Goal: Task Accomplishment & Management: Use online tool/utility

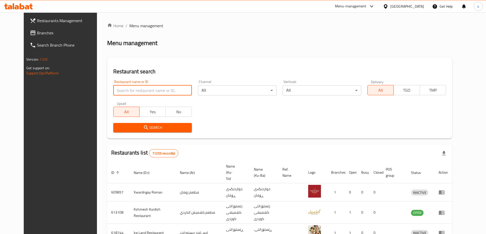
click at [121, 91] on input "search" at bounding box center [152, 90] width 79 height 10
paste input "The Vinery"
type input "The Vinery"
click button "Search" at bounding box center [152, 127] width 79 height 9
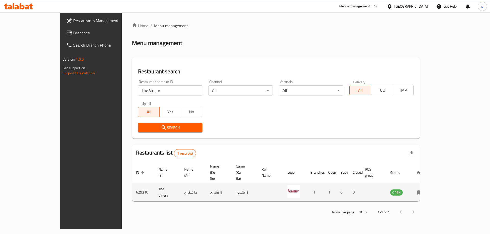
click at [430, 184] on td "enhanced table" at bounding box center [422, 193] width 18 height 18
drag, startPoint x: 468, startPoint y: 178, endPoint x: 465, endPoint y: 180, distance: 3.8
click at [430, 184] on td "enhanced table" at bounding box center [422, 193] width 18 height 18
click at [423, 190] on icon "enhanced table" at bounding box center [420, 193] width 6 height 6
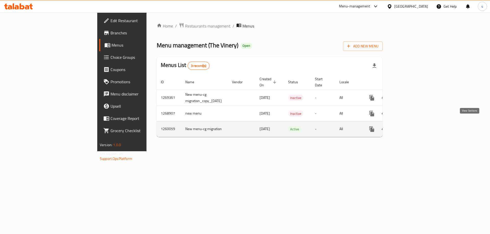
click at [411, 126] on icon "enhanced table" at bounding box center [408, 129] width 6 height 6
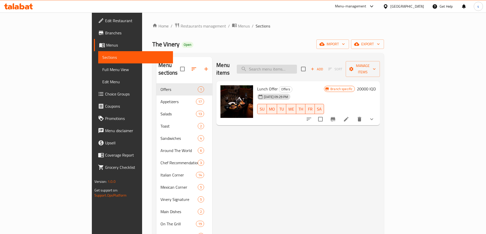
click at [297, 65] on input "search" at bounding box center [267, 69] width 60 height 9
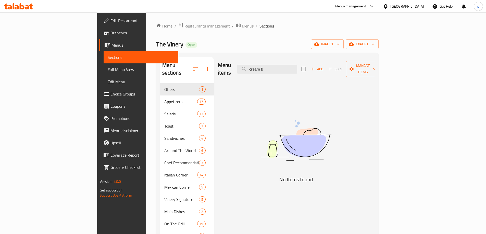
type input "cream b"
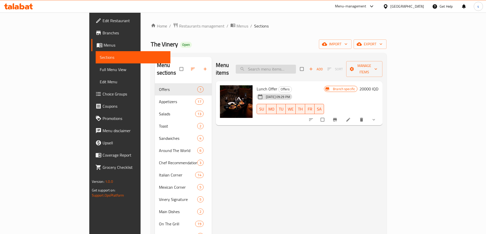
click at [296, 66] on input "search" at bounding box center [266, 69] width 60 height 9
paste input "Creme Brûlée"
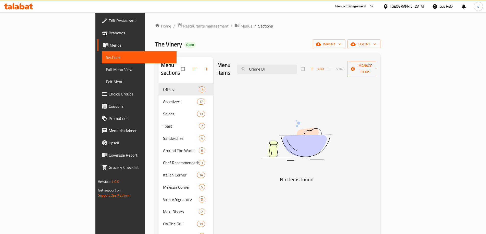
drag, startPoint x: 287, startPoint y: 65, endPoint x: 285, endPoint y: 78, distance: 13.6
click at [285, 78] on div "Menu items Creme Br Add Sort Manage items No Items found" at bounding box center [294, 181] width 163 height 249
click at [294, 67] on input "Creme Br" at bounding box center [267, 69] width 60 height 9
click at [297, 65] on input "Crem Br" at bounding box center [267, 69] width 60 height 9
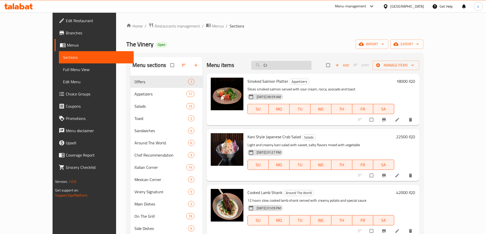
type input "C"
